Goal: Task Accomplishment & Management: Manage account settings

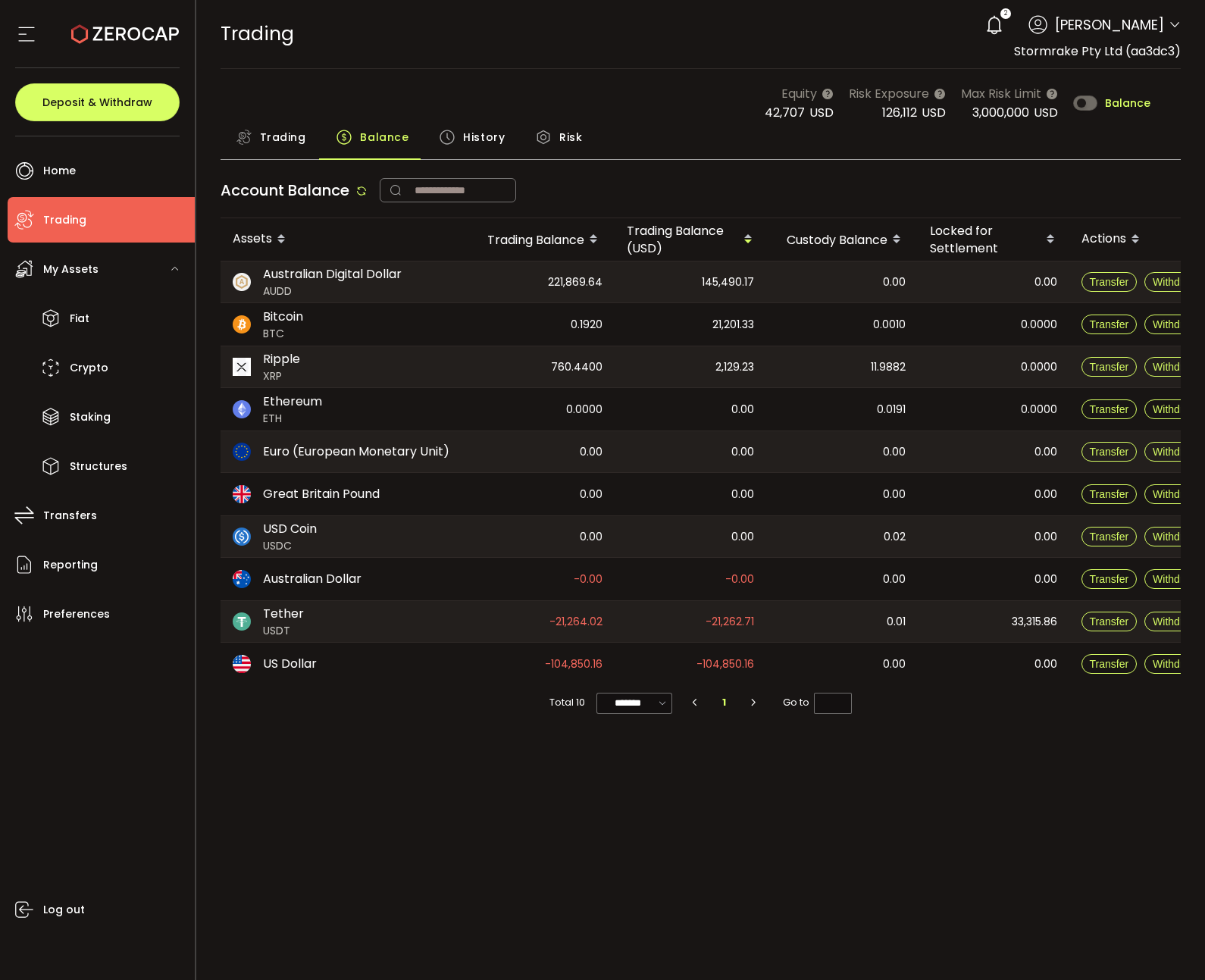
click at [711, 213] on div "Account Balance" at bounding box center [701, 195] width 961 height 48
click at [1161, 324] on span "Withdraw" at bounding box center [1175, 324] width 44 height 12
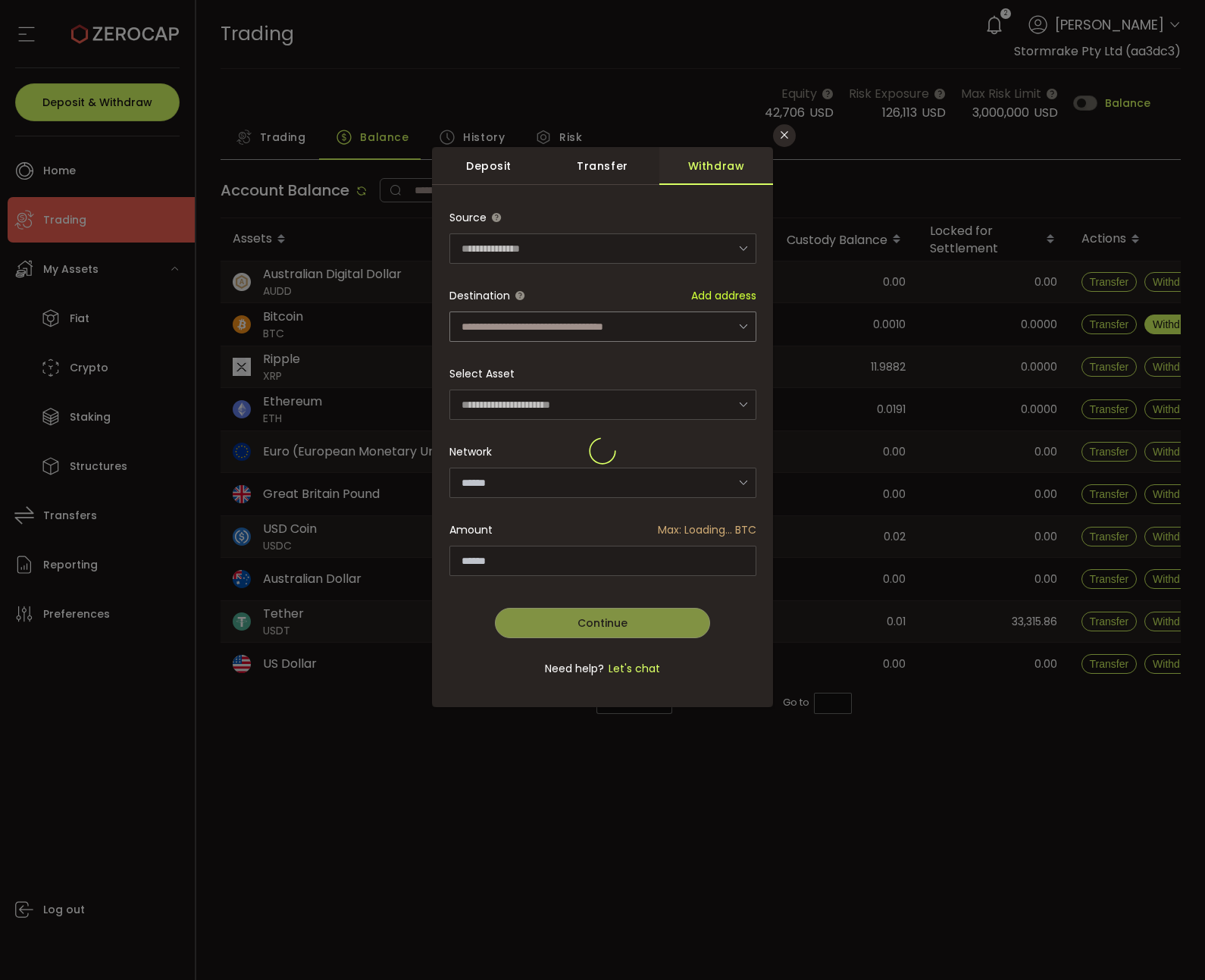
type input "*******"
click at [580, 328] on input "dialog" at bounding box center [603, 327] width 307 height 31
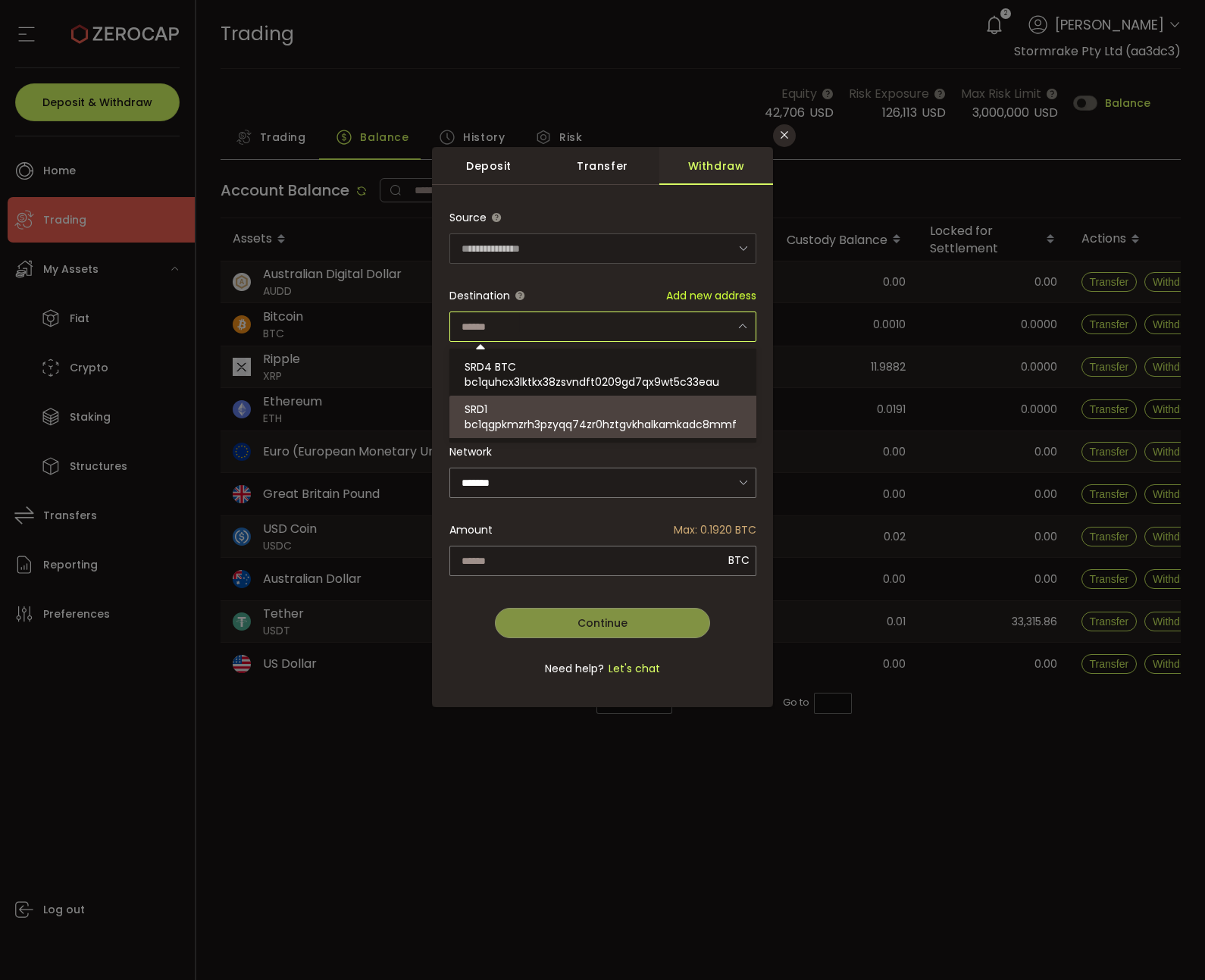
click at [591, 409] on div "SRD1 bc1qgpkmzrh3pzyqq74zr0hztgvkhalkamkadc8mmf" at bounding box center [605, 417] width 281 height 42
type input "**********"
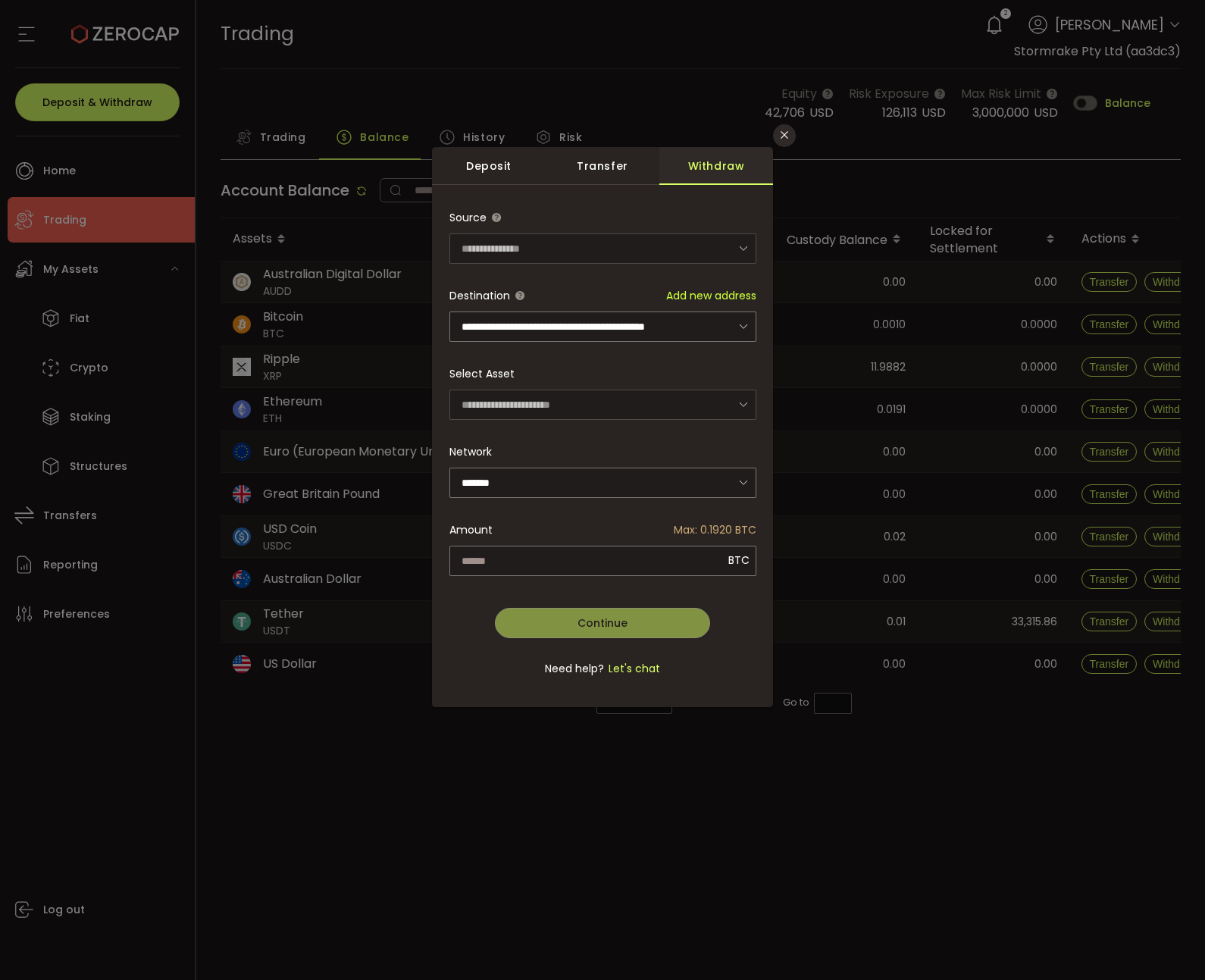
click at [696, 557] on div "**********" at bounding box center [603, 451] width 307 height 498
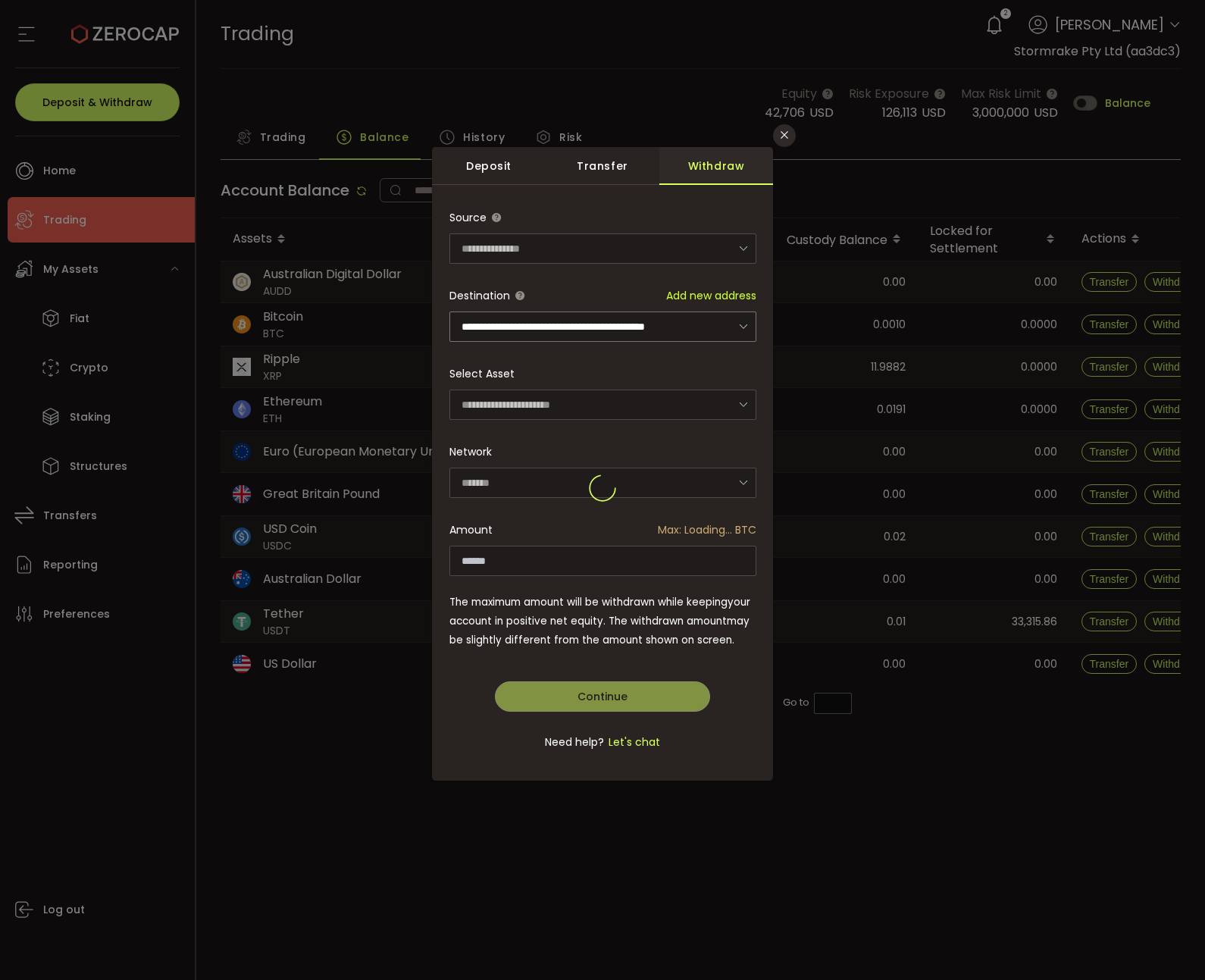
type input "******"
click at [630, 691] on button "Continue" at bounding box center [602, 697] width 216 height 31
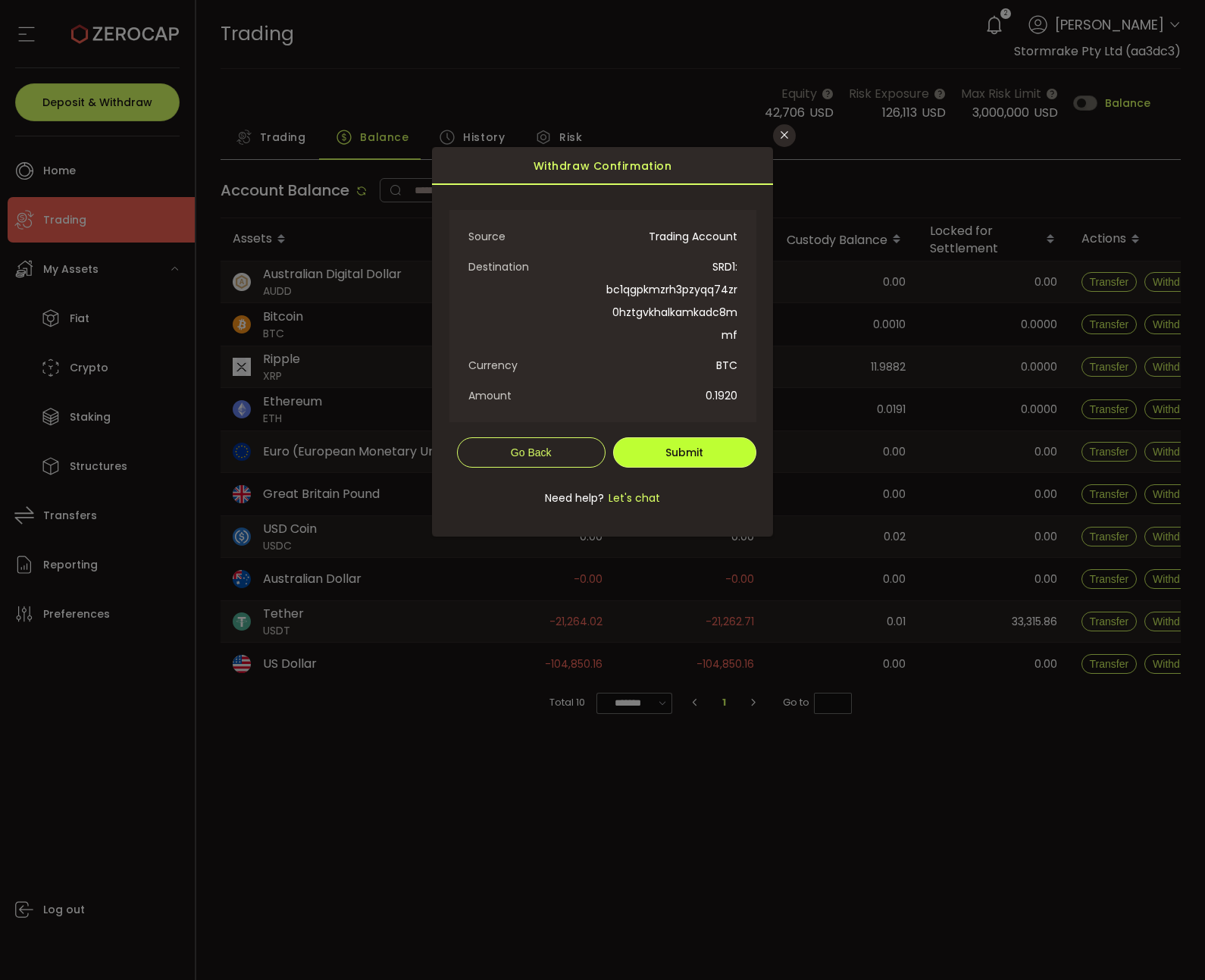
click at [689, 436] on form "Crypto Fiat Source Trading Account Destination SRD1: bc1qgpkmzrh3pzyqq74zr0hztg…" at bounding box center [603, 366] width 307 height 328
click at [694, 455] on span "Submit" at bounding box center [684, 453] width 38 height 15
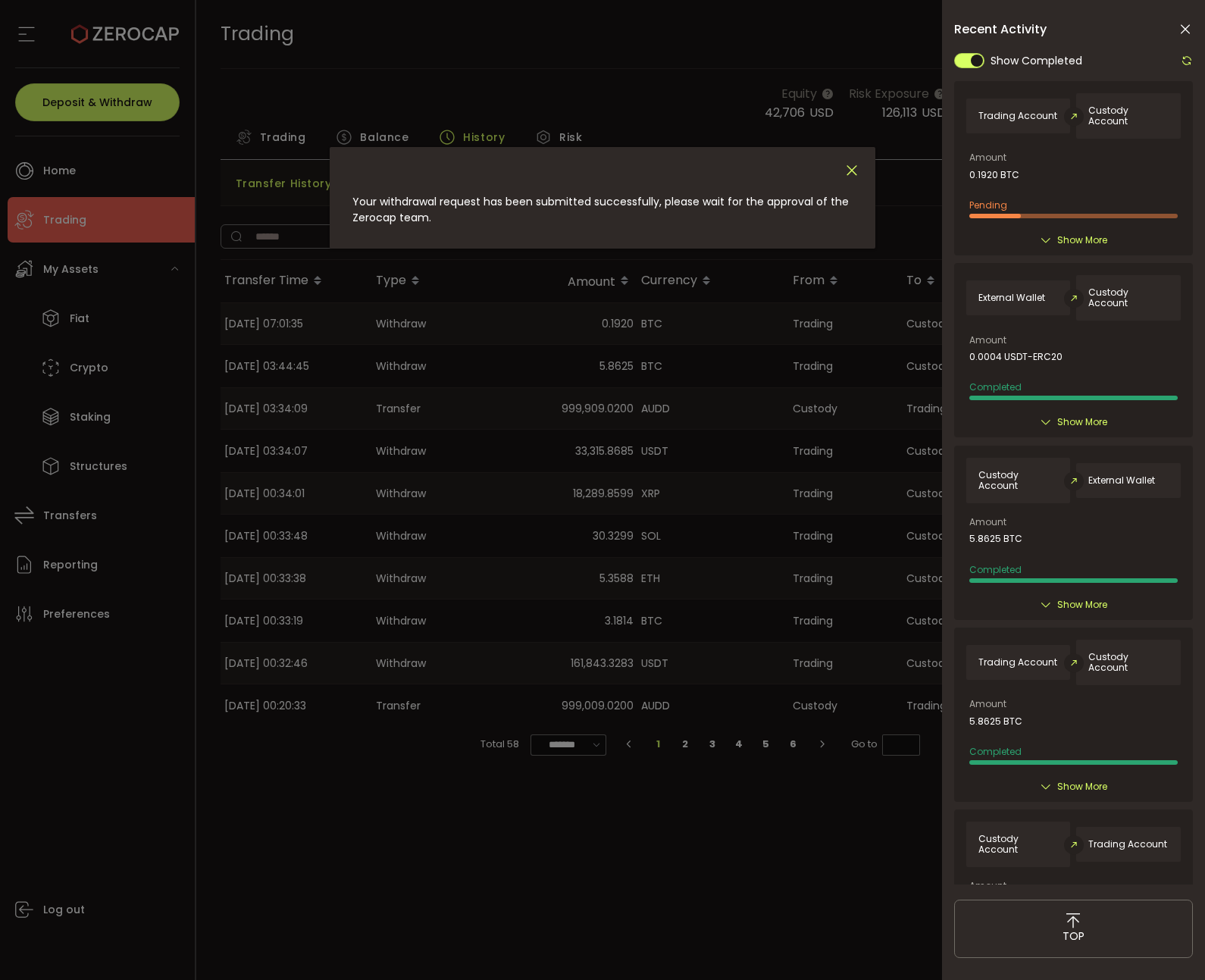
click at [852, 174] on icon "Close" at bounding box center [851, 170] width 16 height 16
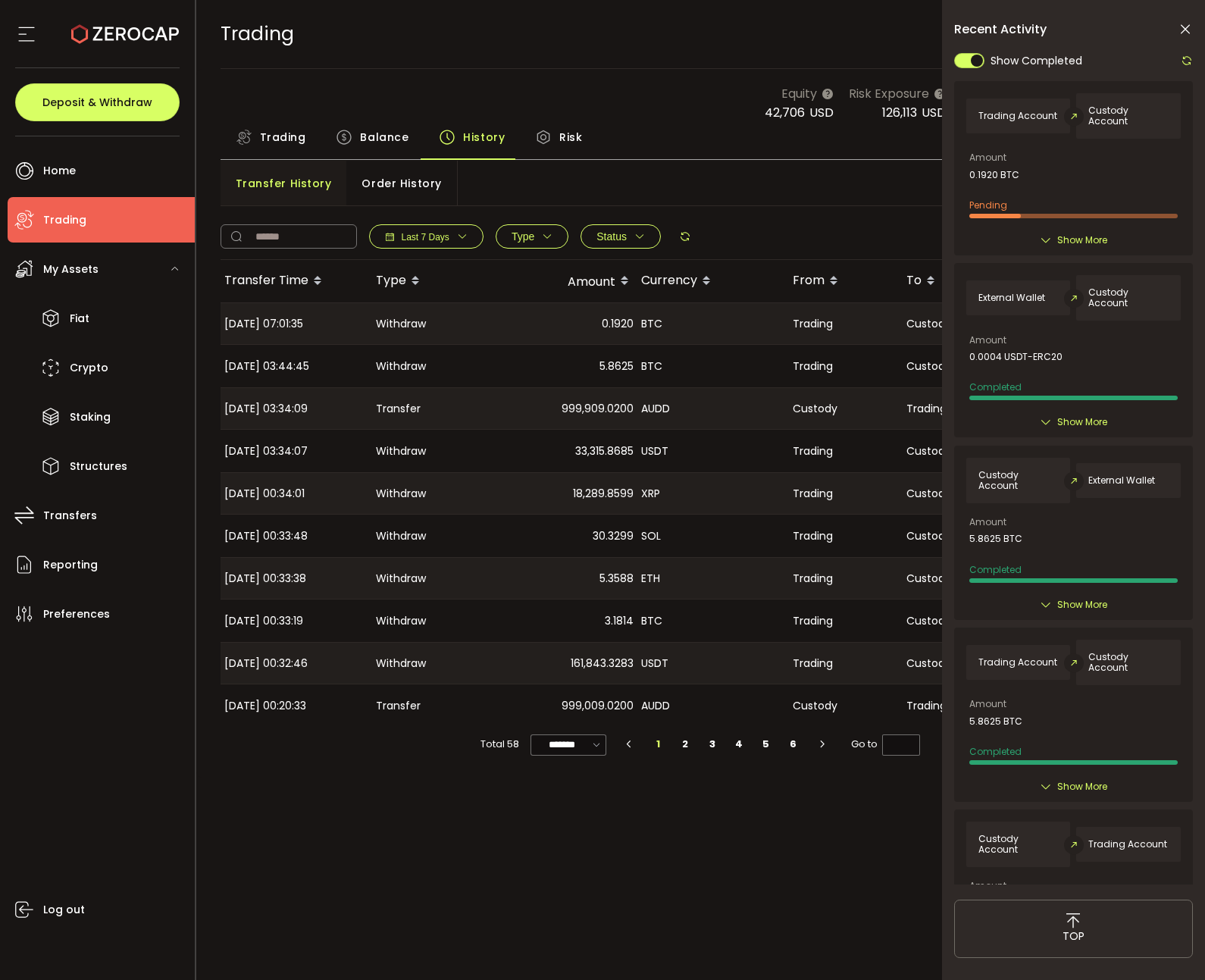
click at [1189, 34] on icon at bounding box center [1186, 30] width 15 height 15
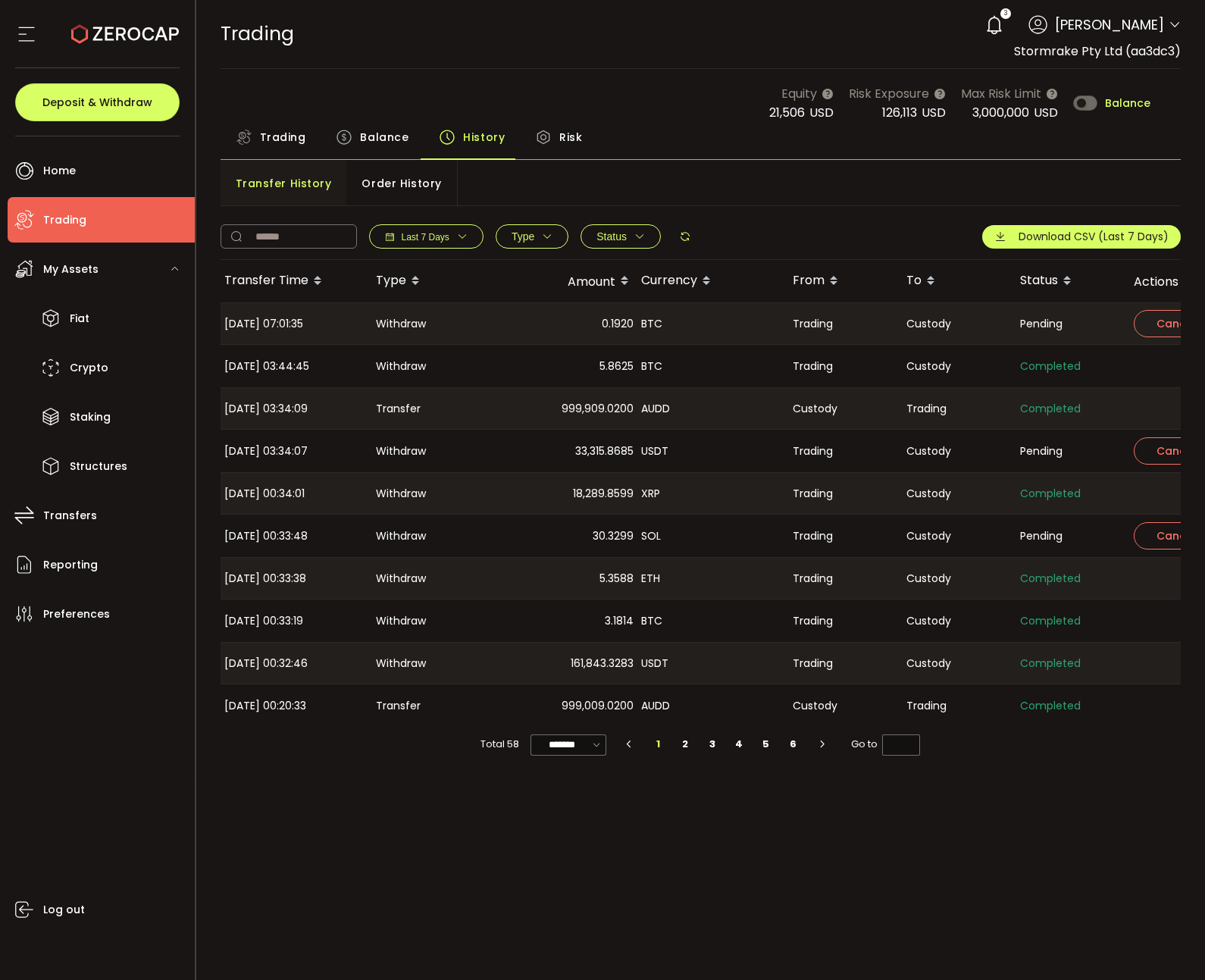
click at [389, 139] on span "Balance" at bounding box center [384, 137] width 49 height 31
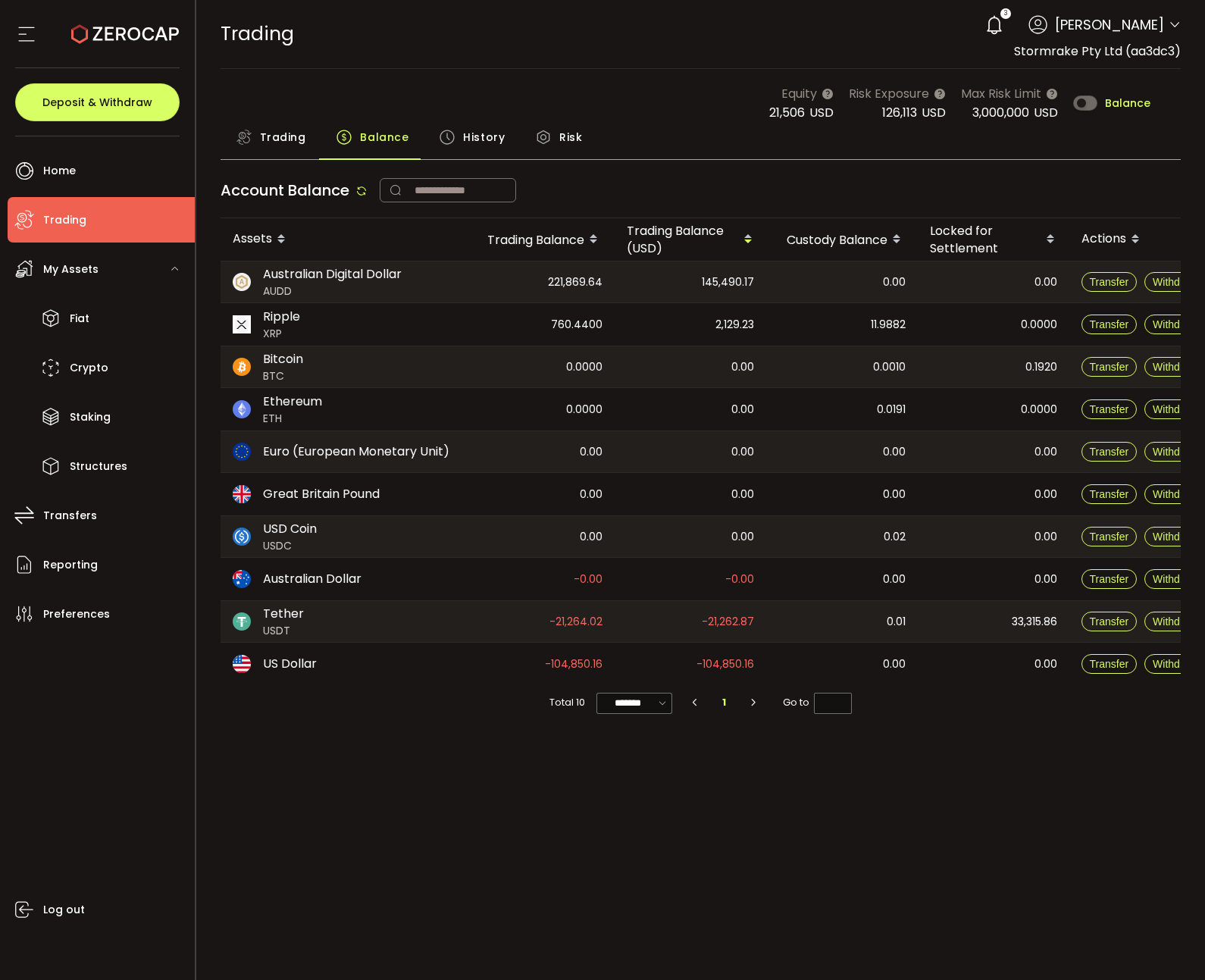
click at [703, 58] on div "TRADING Buy Power $0.00 USD Trading Trading Your verification is pending 3 [PER…" at bounding box center [701, 34] width 961 height 68
drag, startPoint x: 540, startPoint y: 280, endPoint x: 654, endPoint y: 288, distance: 114.3
click at [654, 288] on tr "Australian Digital Dollar AUDD 221,869.64 145,490.17 0.00 0.00 Transfer Withdraw" at bounding box center [725, 282] width 1008 height 42
click at [654, 288] on div "145,490.17" at bounding box center [690, 282] width 151 height 41
drag, startPoint x: 541, startPoint y: 283, endPoint x: 654, endPoint y: 667, distance: 400.3
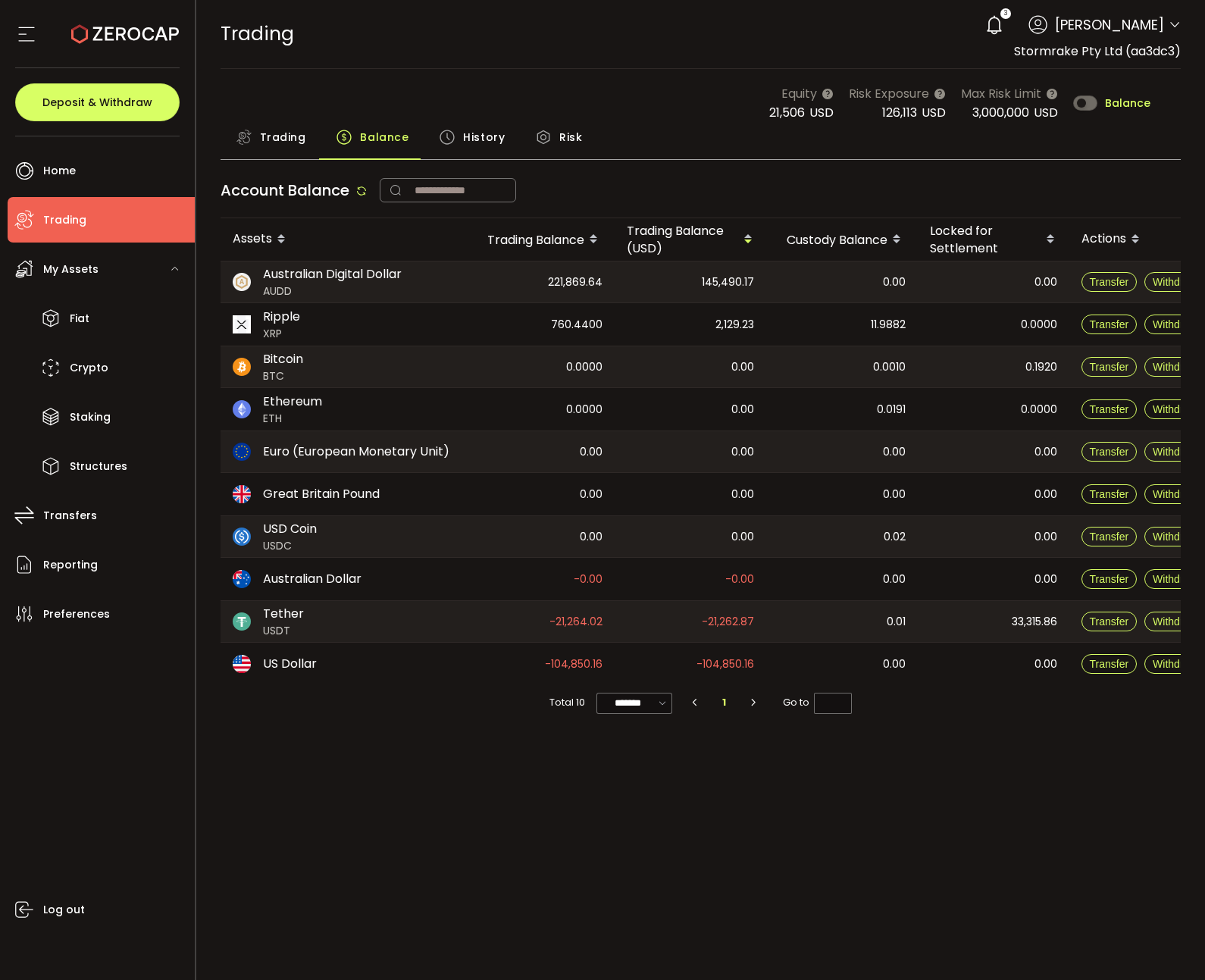
click at [654, 667] on tbody "Australian Digital Dollar AUDD 221,869.64 145,490.17 0.00 0.00 Transfer Withdra…" at bounding box center [725, 473] width 1008 height 425
click at [624, 191] on div "Account Balance" at bounding box center [701, 195] width 961 height 48
